Goal: Task Accomplishment & Management: Manage account settings

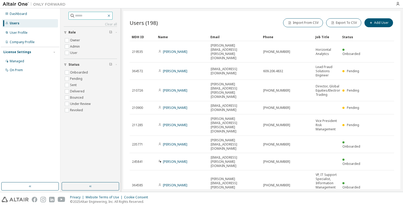
click at [111, 15] on icon "button" at bounding box center [109, 16] width 4 height 4
click at [141, 8] on div at bounding box center [201, 4] width 403 height 8
click at [16, 33] on div "User Profile" at bounding box center [19, 33] width 18 height 4
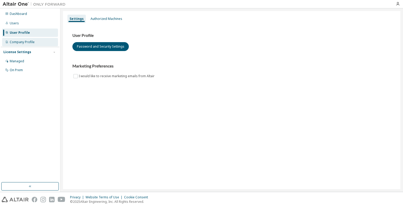
click at [21, 43] on div "Company Profile" at bounding box center [22, 42] width 25 height 4
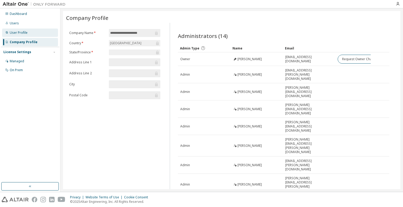
click at [19, 33] on div "User Profile" at bounding box center [19, 33] width 18 height 4
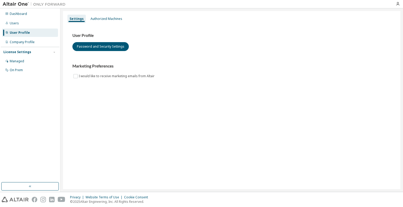
drag, startPoint x: 100, startPoint y: 19, endPoint x: 127, endPoint y: 23, distance: 27.0
click at [101, 19] on div "Authorized Machines" at bounding box center [106, 19] width 32 height 4
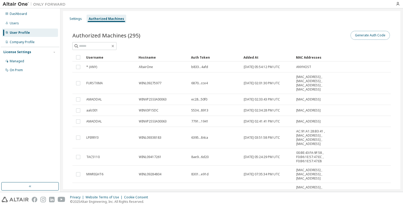
click at [376, 36] on button "Generate Auth Code" at bounding box center [369, 35] width 39 height 9
